Goal: Navigation & Orientation: Understand site structure

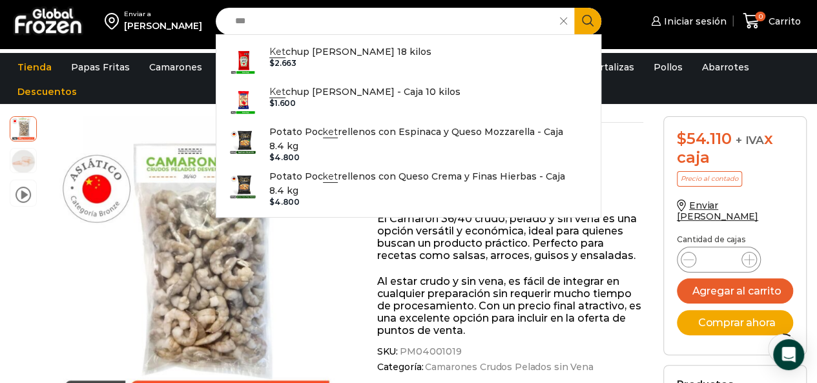
click at [257, 25] on input "***" at bounding box center [392, 21] width 326 height 27
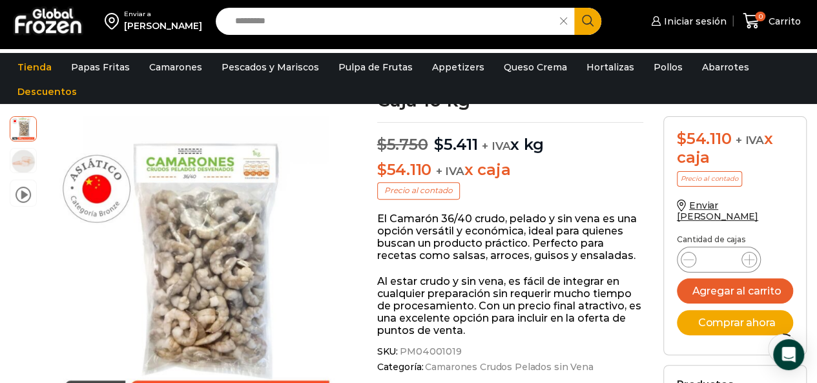
click at [353, 19] on input "Search input" at bounding box center [392, 21] width 326 height 27
click at [435, 68] on link "Appetizers" at bounding box center [458, 67] width 65 height 25
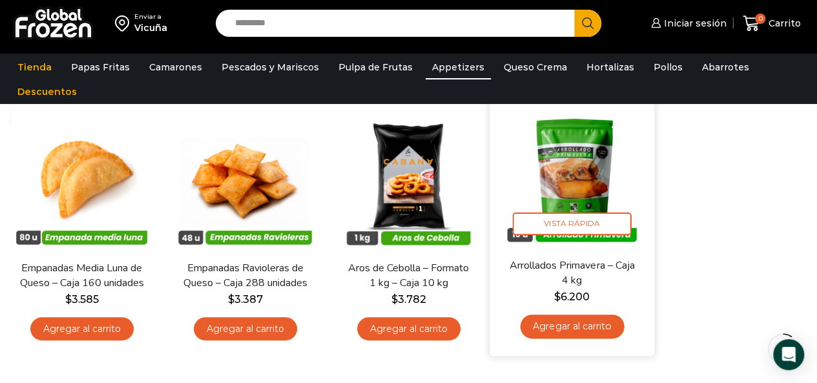
scroll to position [194, 0]
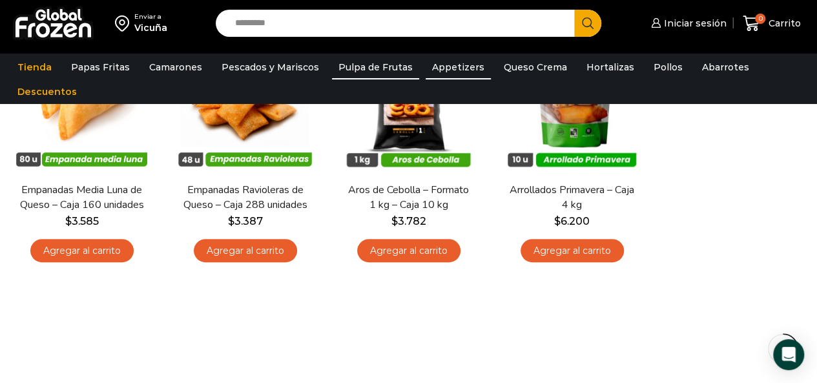
click at [352, 62] on link "Pulpa de Frutas" at bounding box center [375, 67] width 87 height 25
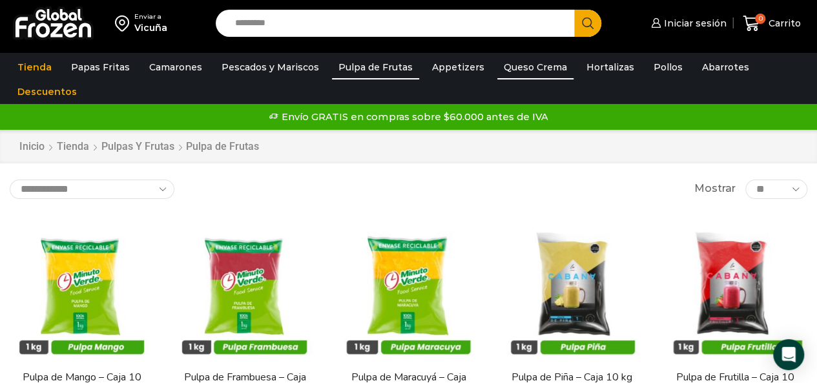
click at [532, 70] on link "Queso Crema" at bounding box center [536, 67] width 76 height 25
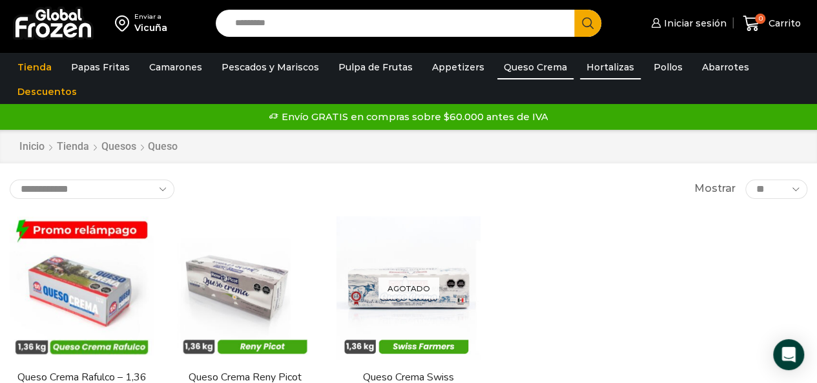
click at [605, 75] on link "Hortalizas" at bounding box center [610, 67] width 61 height 25
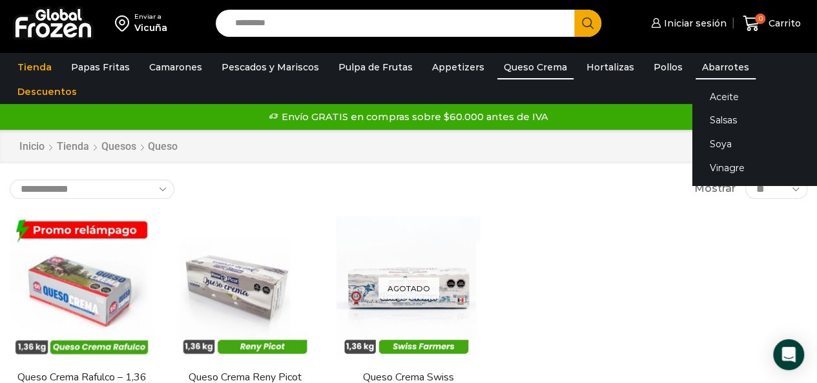
click at [705, 74] on link "Abarrotes" at bounding box center [726, 67] width 60 height 25
click at [696, 65] on link "Abarrotes" at bounding box center [726, 67] width 60 height 25
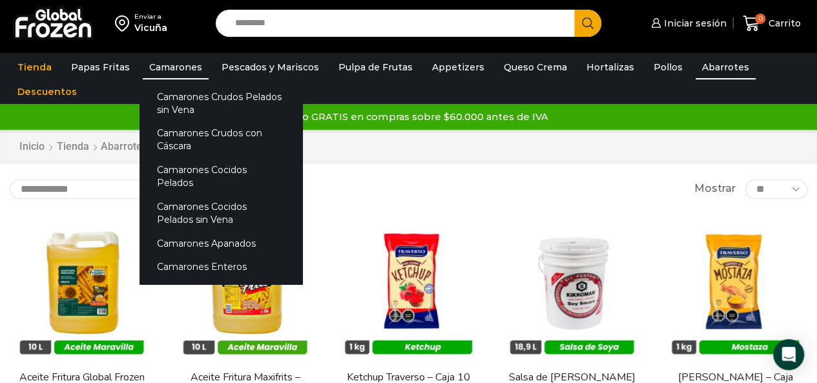
click at [180, 63] on link "Camarones" at bounding box center [176, 67] width 66 height 25
